Goal: Complete application form

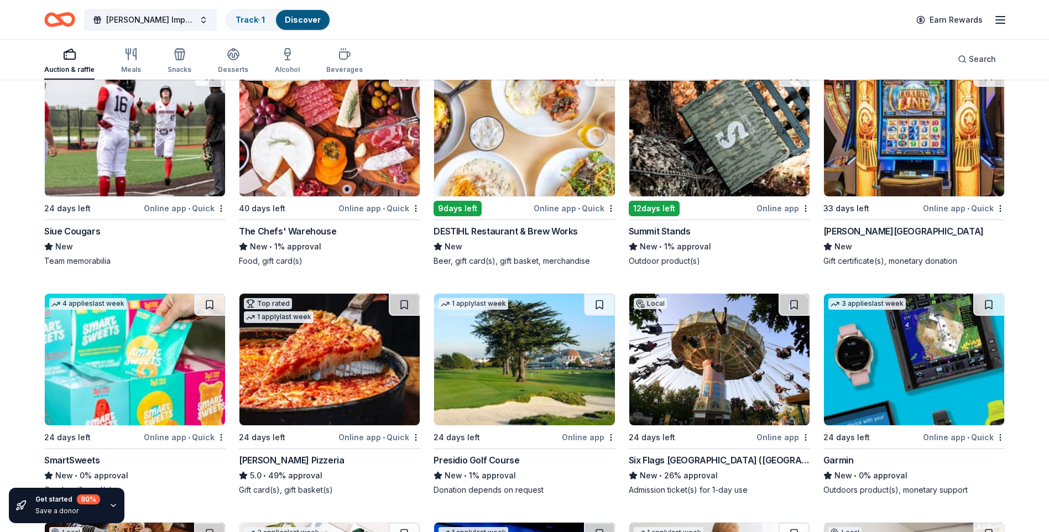
scroll to position [11651, 0]
click at [732, 395] on img at bounding box center [719, 360] width 180 height 132
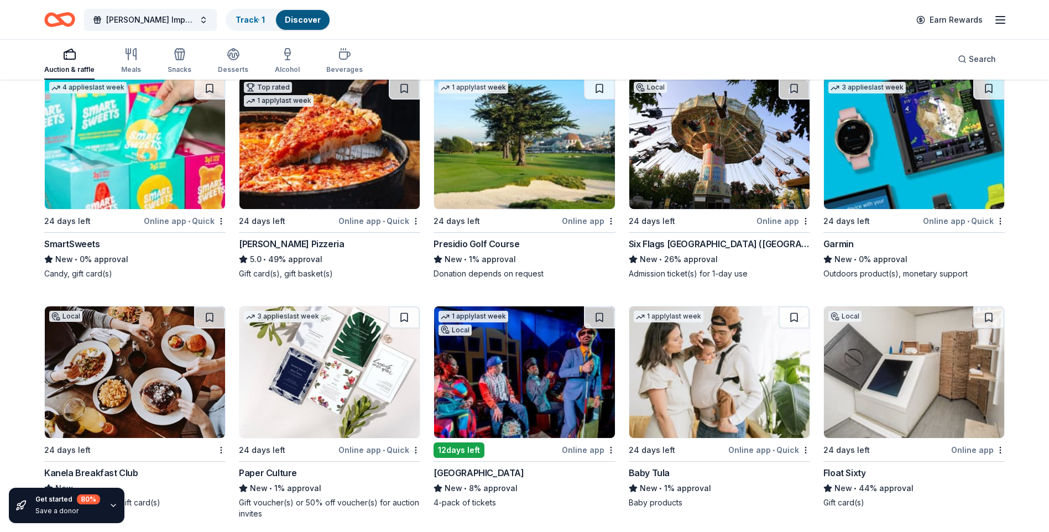
scroll to position [11927, 0]
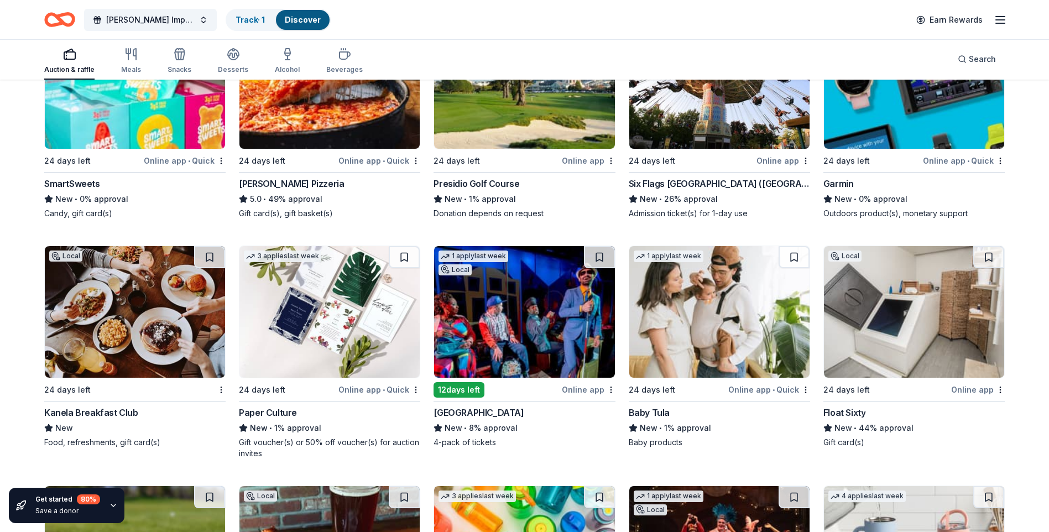
click at [304, 137] on img at bounding box center [329, 83] width 180 height 132
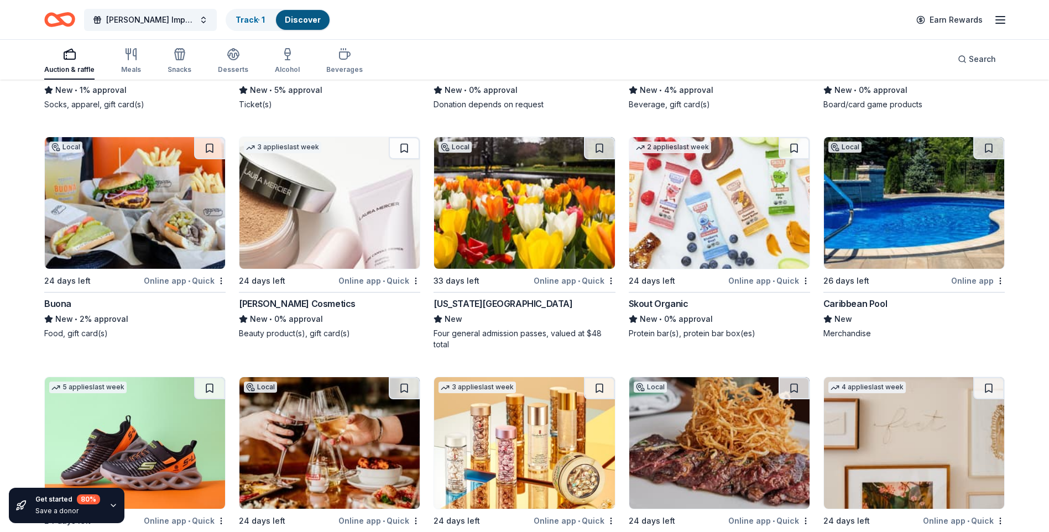
scroll to position [13645, 0]
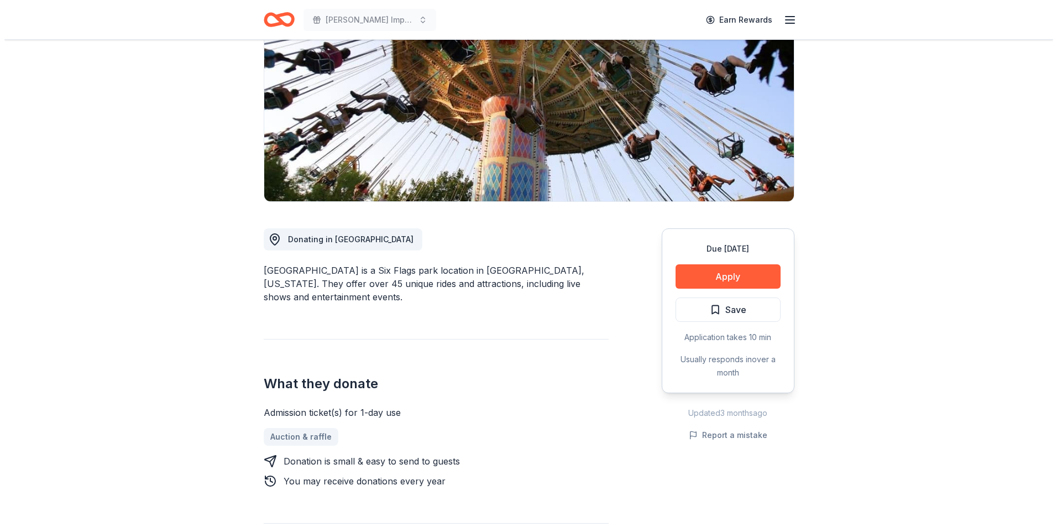
scroll to position [166, 0]
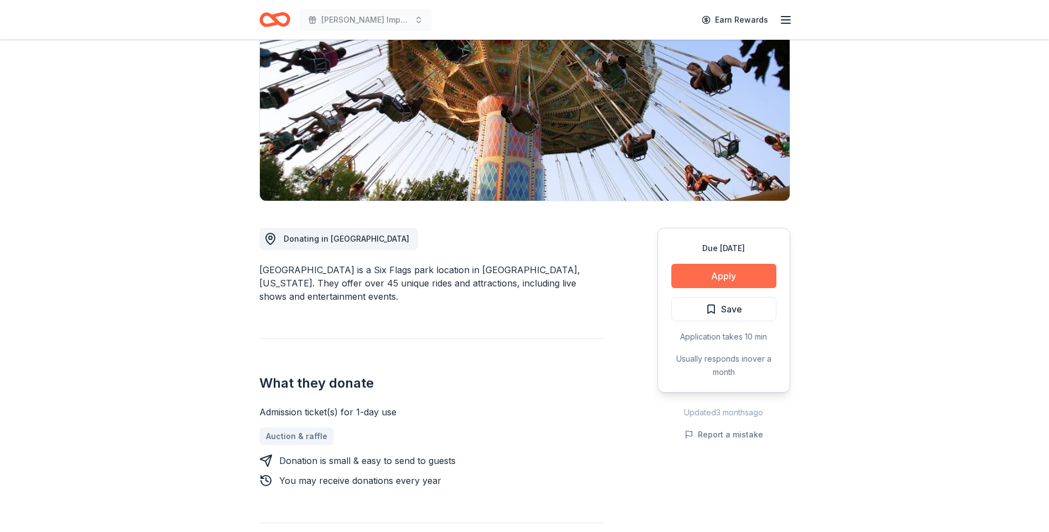
click at [708, 264] on button "Apply" at bounding box center [723, 276] width 105 height 24
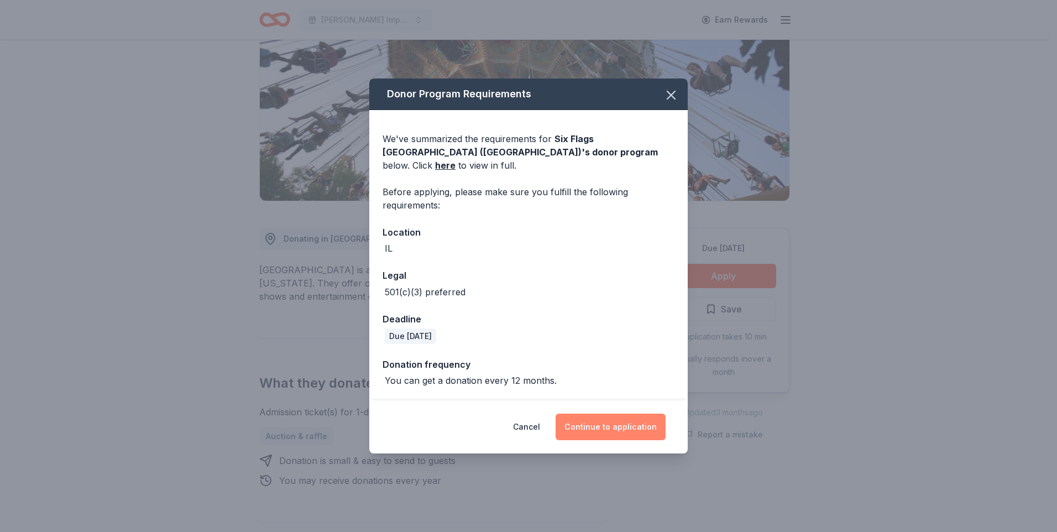
click at [602, 426] on button "Continue to application" at bounding box center [611, 426] width 110 height 27
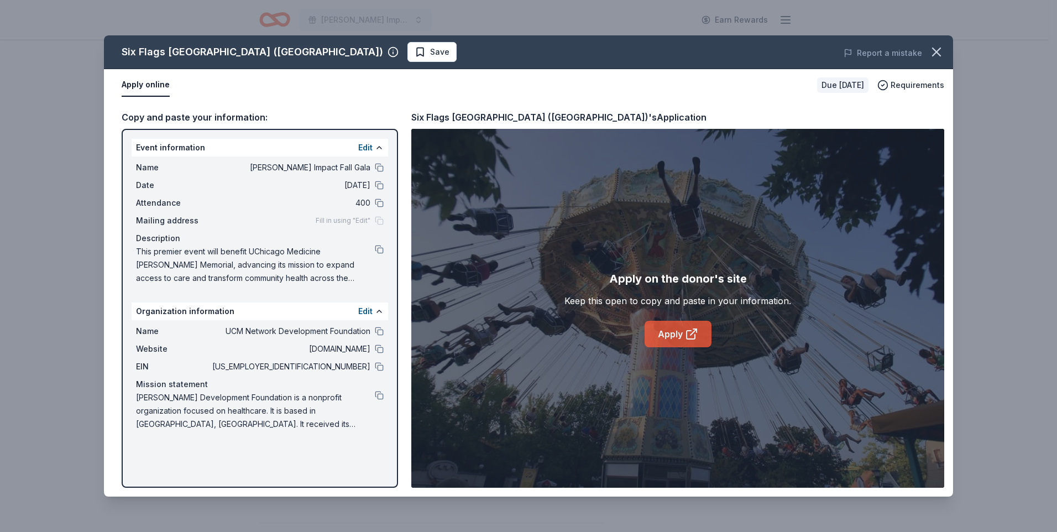
click at [692, 323] on link "Apply" at bounding box center [678, 334] width 67 height 27
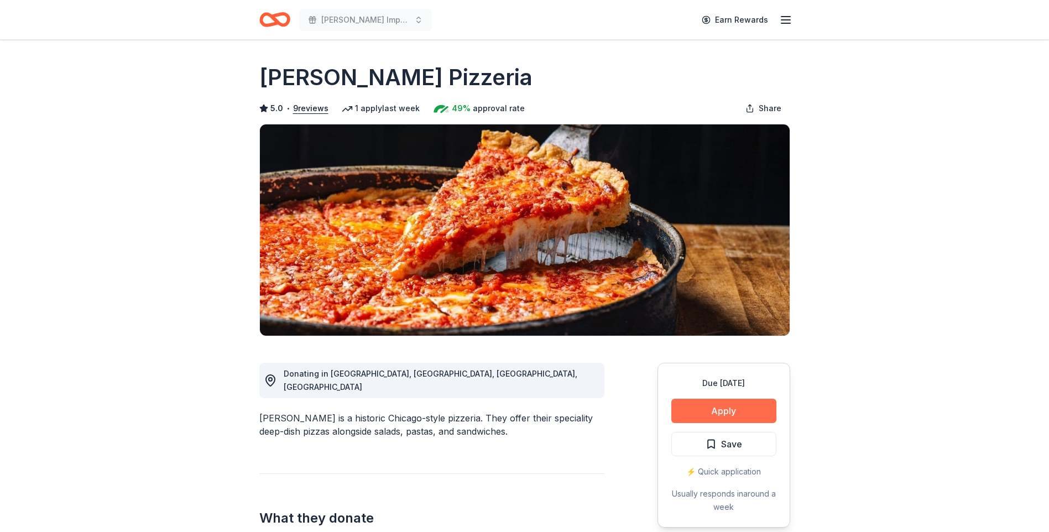
click at [726, 416] on button "Apply" at bounding box center [723, 411] width 105 height 24
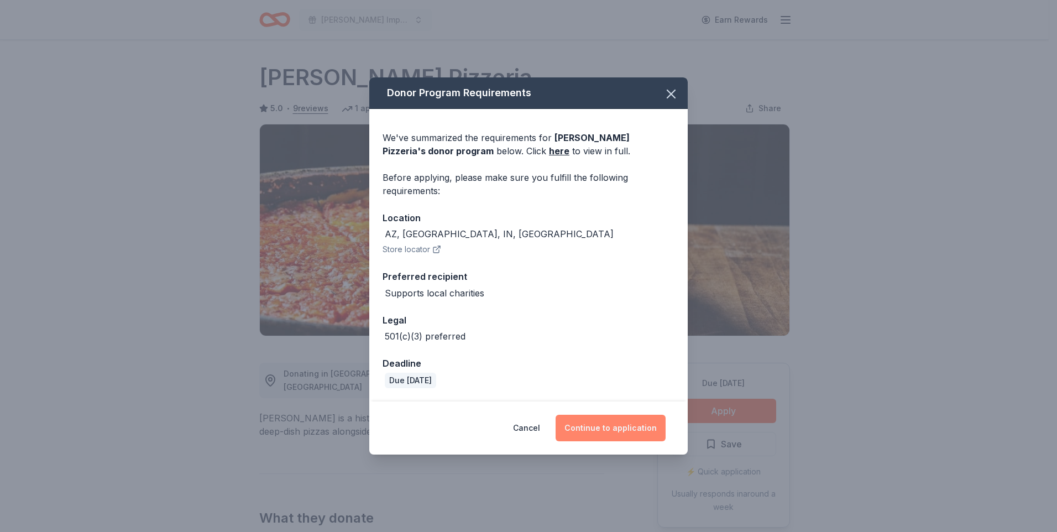
click at [642, 421] on button "Continue to application" at bounding box center [611, 428] width 110 height 27
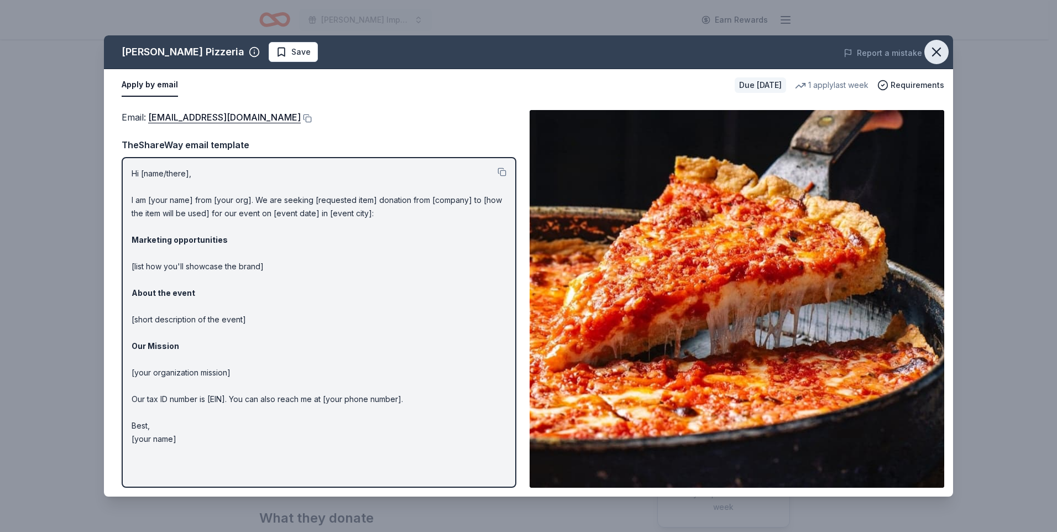
click at [937, 54] on icon "button" at bounding box center [936, 52] width 8 height 8
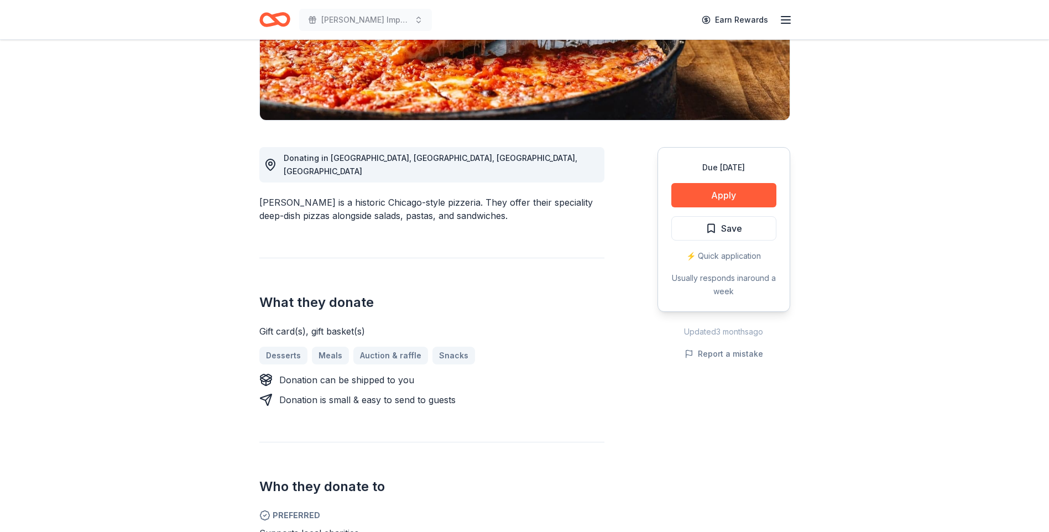
scroll to position [221, 0]
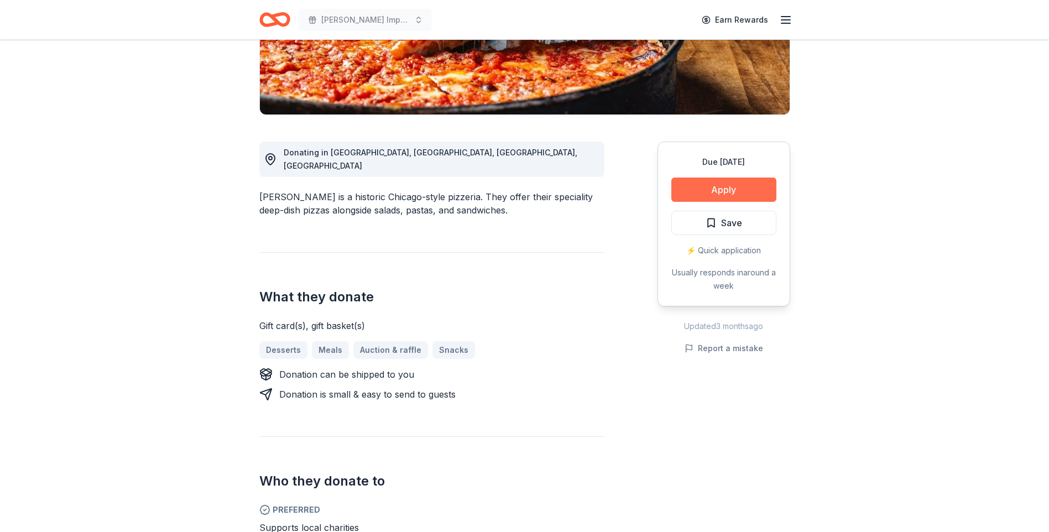
click at [694, 192] on button "Apply" at bounding box center [723, 189] width 105 height 24
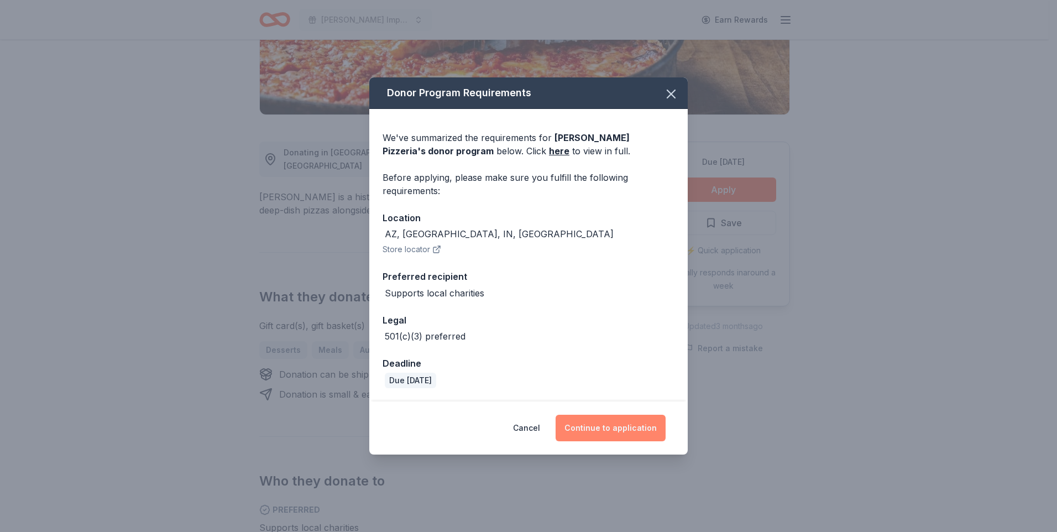
click at [573, 429] on button "Continue to application" at bounding box center [611, 428] width 110 height 27
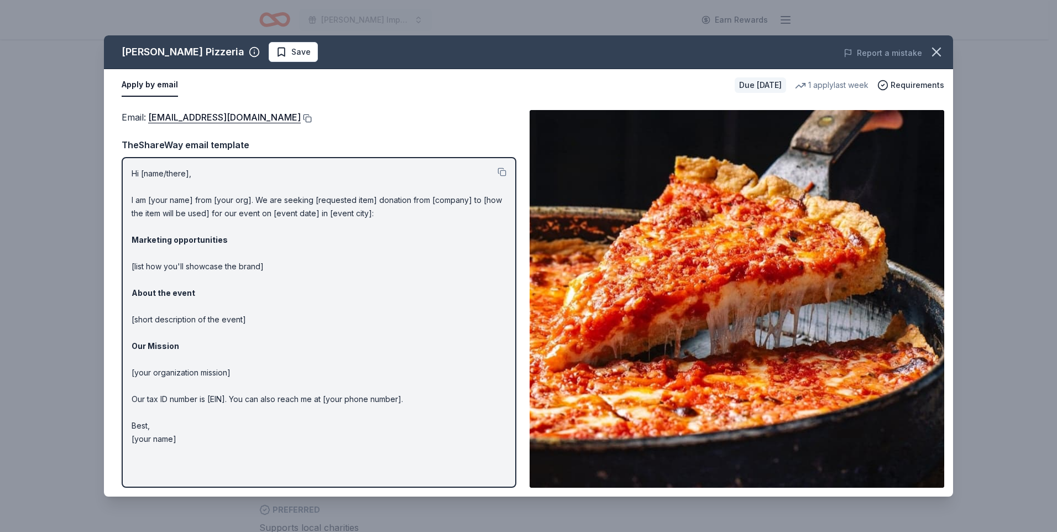
click at [301, 117] on button at bounding box center [306, 118] width 11 height 9
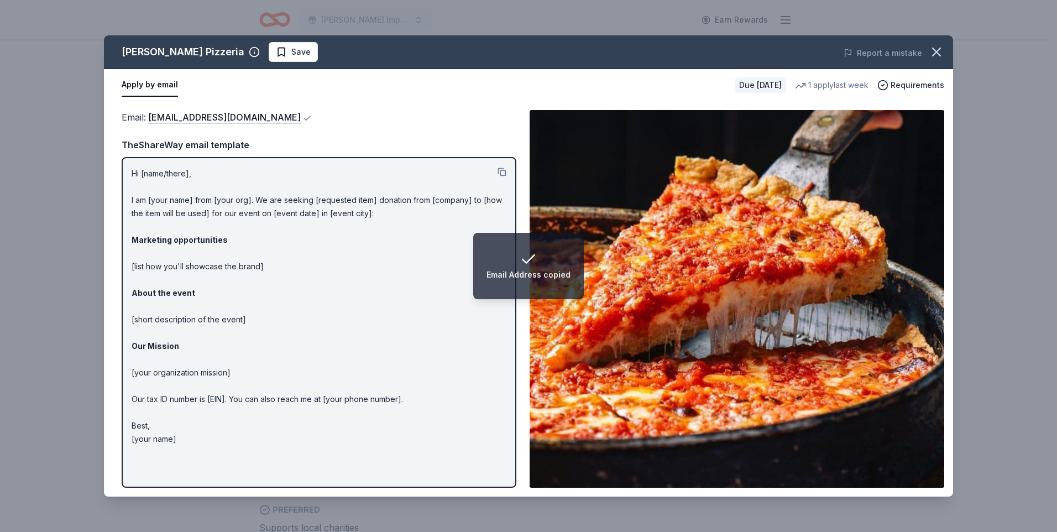
drag, startPoint x: 941, startPoint y: 60, endPoint x: 939, endPoint y: 47, distance: 13.4
click at [941, 61] on button "button" at bounding box center [936, 52] width 24 height 24
